Goal: Information Seeking & Learning: Learn about a topic

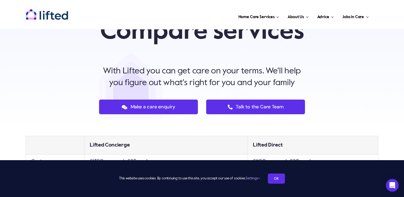
scroll to position [53, 0]
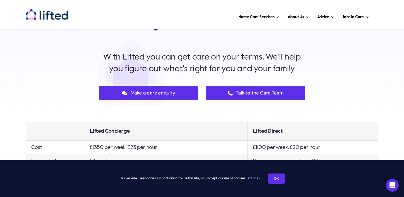
click at [274, 173] on div "This website uses cookies. By continuing to use this site, you accept our use o…" at bounding box center [202, 178] width 404 height 37
click at [277, 179] on link "OK" at bounding box center [276, 179] width 17 height 10
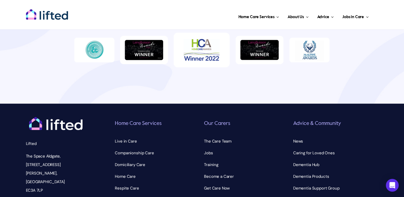
scroll to position [379, 0]
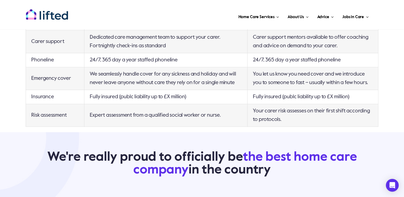
click at [65, 12] on img "lifted-logo" at bounding box center [47, 14] width 43 height 11
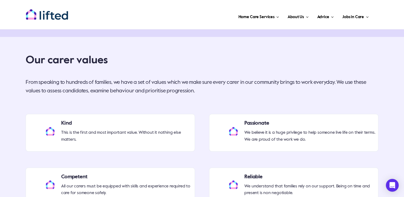
scroll to position [1309, 0]
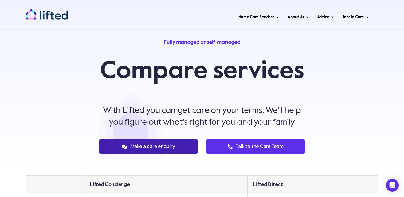
click at [139, 148] on span "Make a care enquiry" at bounding box center [152, 147] width 45 height 6
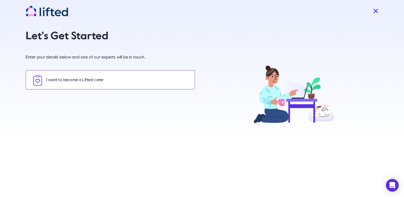
click at [90, 81] on link "I want to become a Lifted carer" at bounding box center [110, 79] width 169 height 19
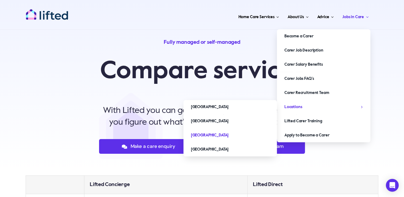
click at [194, 134] on span "[GEOGRAPHIC_DATA]" at bounding box center [210, 135] width 38 height 9
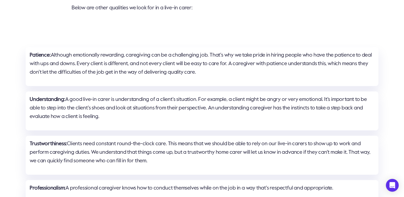
scroll to position [748, 0]
